Goal: Task Accomplishment & Management: Use online tool/utility

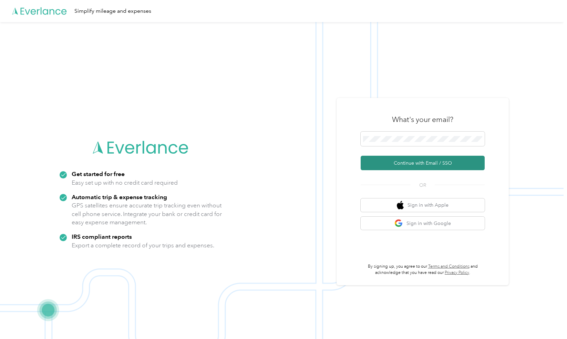
click at [425, 165] on button "Continue with Email / SSO" at bounding box center [423, 163] width 124 height 14
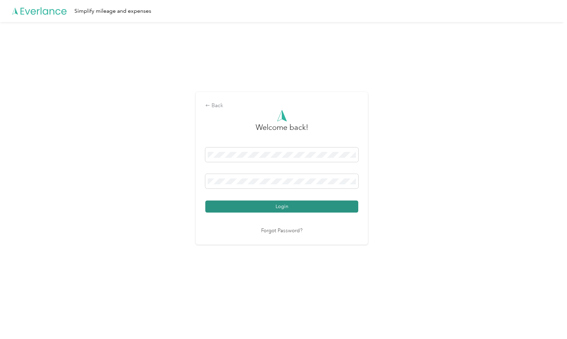
click at [276, 208] on button "Login" at bounding box center [281, 206] width 153 height 12
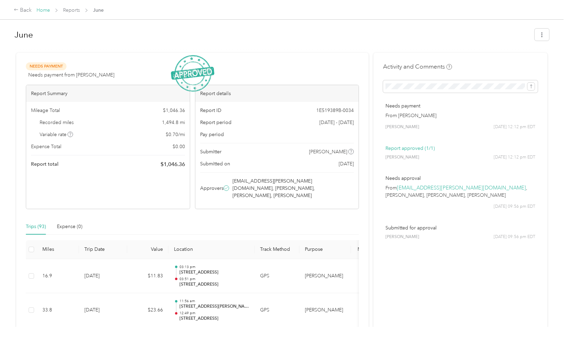
click at [41, 9] on link "Home" at bounding box center [42, 10] width 13 height 6
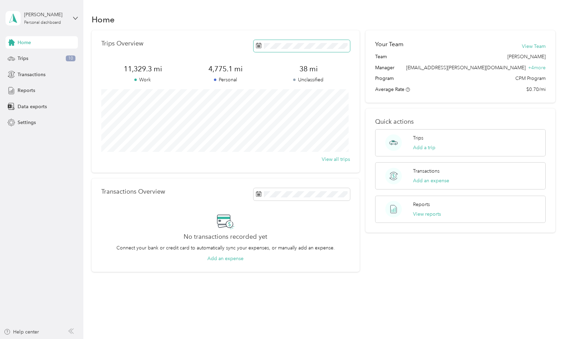
click at [258, 45] on icon at bounding box center [259, 46] width 6 height 6
click at [257, 44] on icon at bounding box center [259, 46] width 6 height 6
click at [360, 104] on button "Last month" at bounding box center [349, 104] width 42 height 12
click at [23, 90] on span "Reports" at bounding box center [27, 90] width 18 height 7
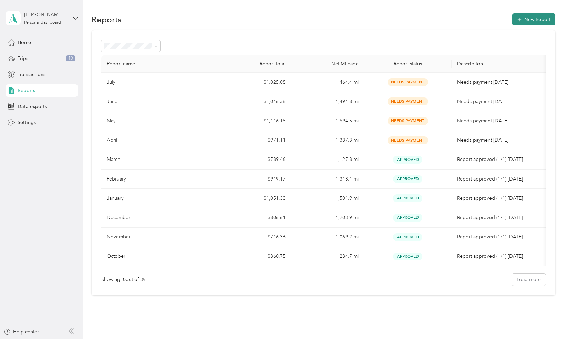
click at [528, 18] on button "New Report" at bounding box center [533, 19] width 43 height 12
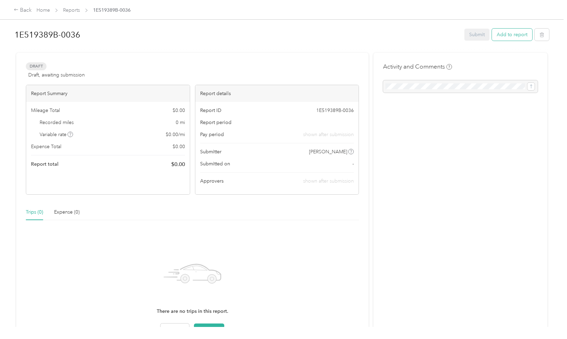
click at [518, 35] on button "Add to report" at bounding box center [512, 35] width 40 height 12
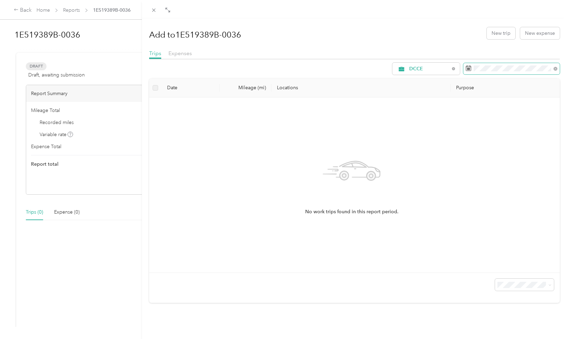
click at [466, 68] on icon at bounding box center [469, 68] width 6 height 6
click at [468, 69] on rect at bounding box center [468, 69] width 1 height 1
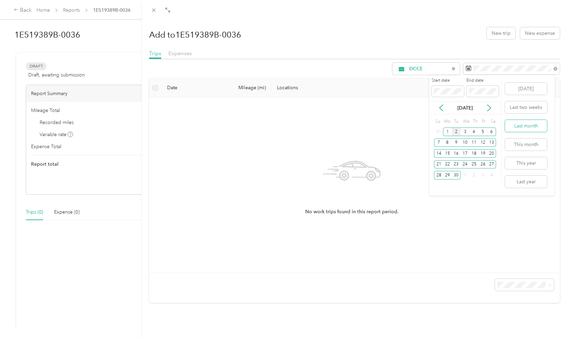
click at [532, 126] on button "Last month" at bounding box center [526, 126] width 42 height 12
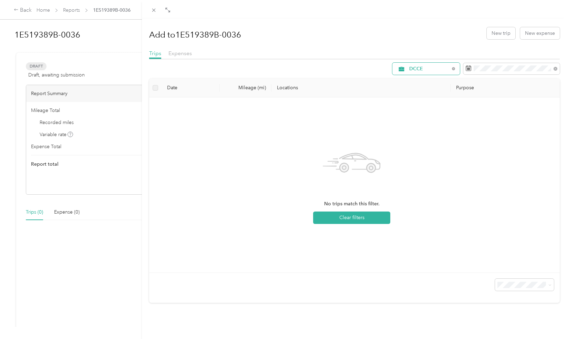
click at [446, 68] on div "DCCE" at bounding box center [425, 69] width 67 height 12
click at [415, 116] on span "[PERSON_NAME]" at bounding box center [427, 117] width 46 height 7
